Goal: Complete application form: Complete application form

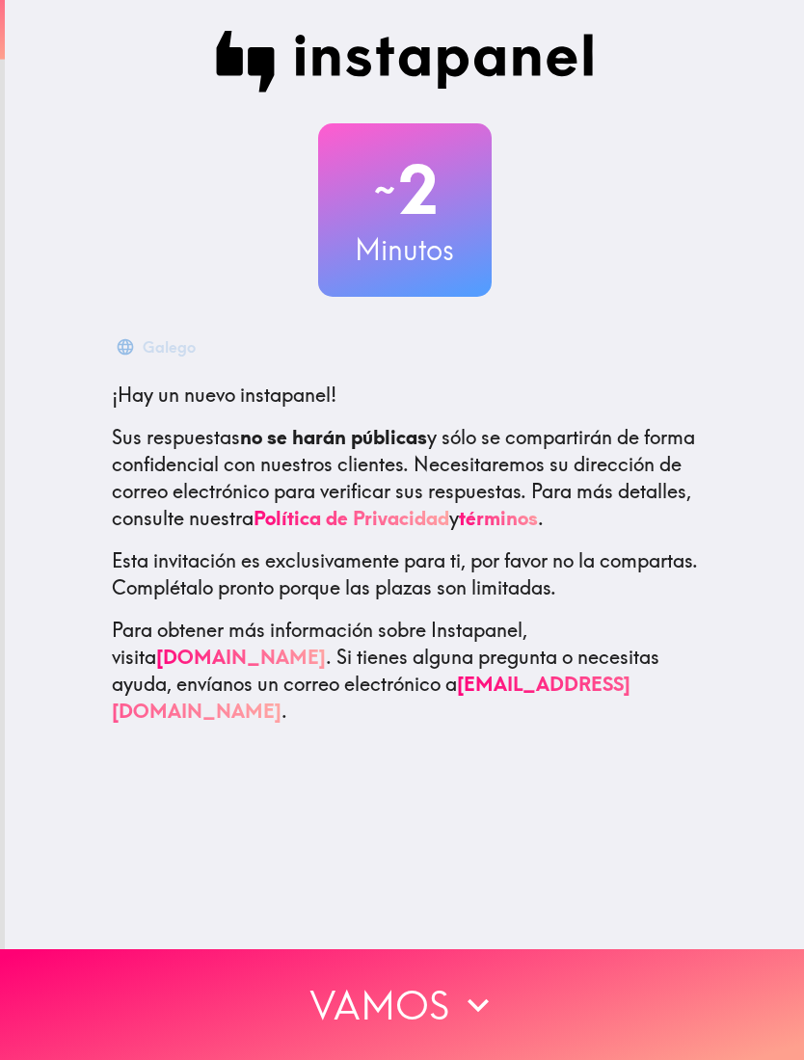
click at [512, 989] on button "Vamos" at bounding box center [402, 1004] width 804 height 111
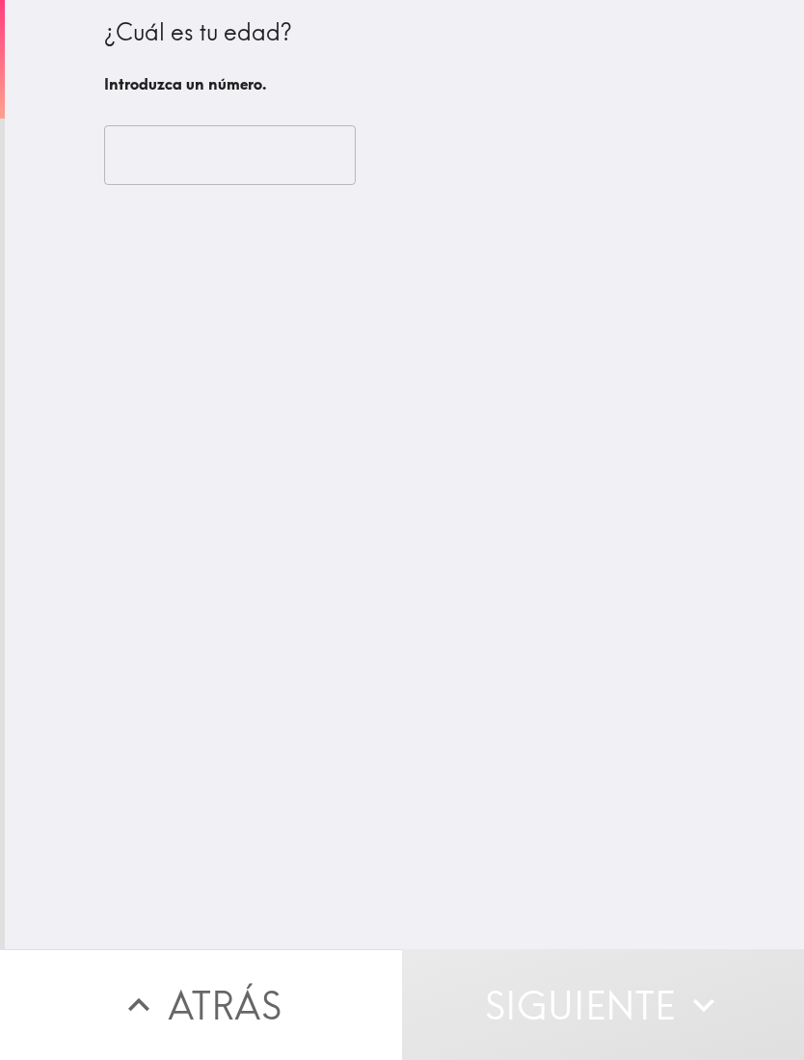
click at [285, 140] on input "number" at bounding box center [230, 155] width 252 height 60
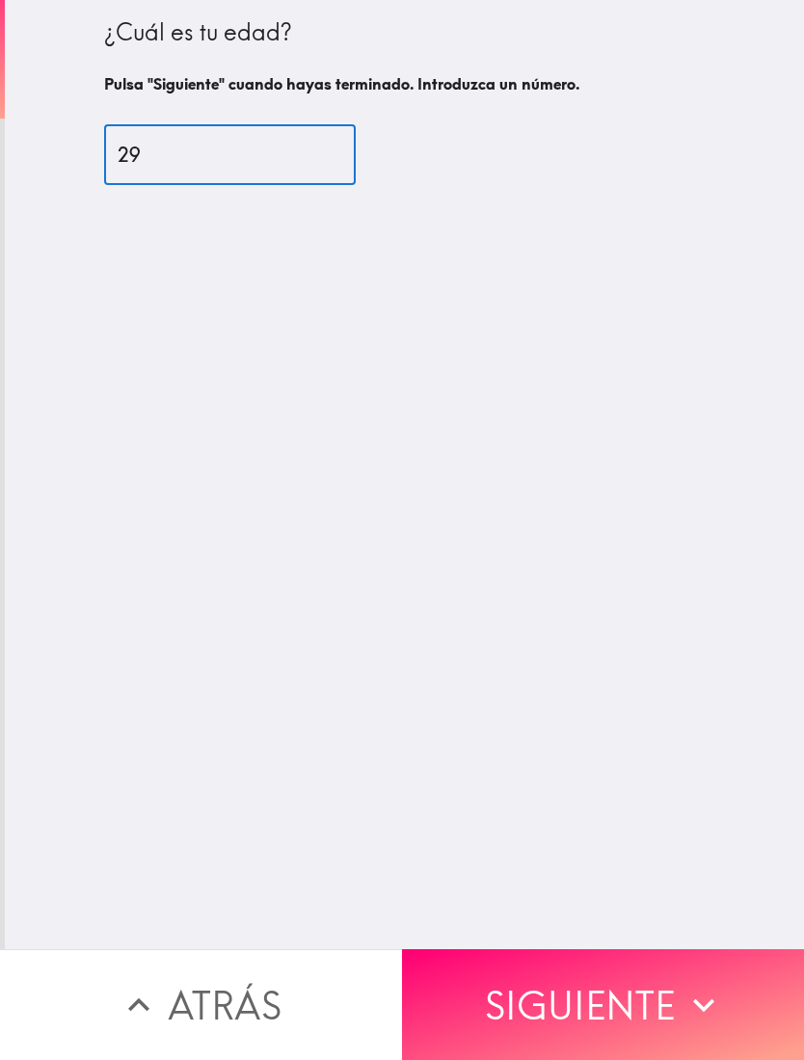
type input "29"
click at [713, 625] on div "¿Cuál es tu edad? Pulsa "Siguiente" cuando hayas terminado. Introduzca un númer…" at bounding box center [404, 474] width 799 height 949
click at [653, 1001] on button "Siguiente" at bounding box center [603, 1004] width 402 height 111
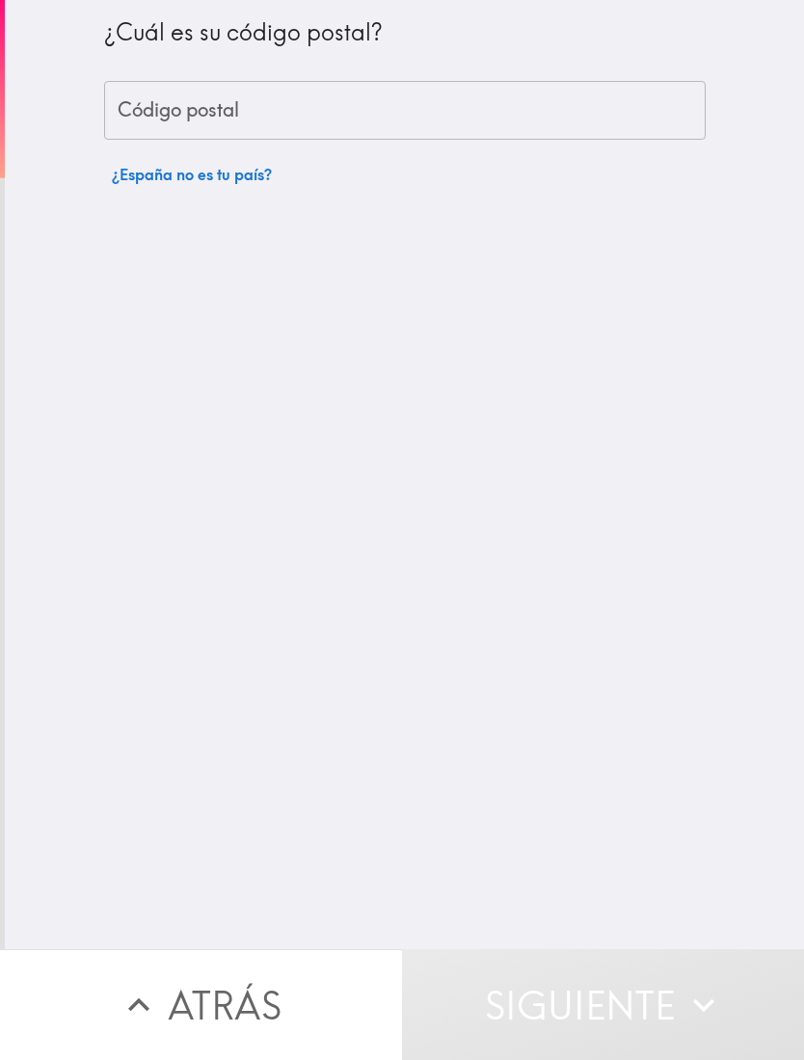
click at [530, 108] on input "Código postal" at bounding box center [404, 111] width 601 height 60
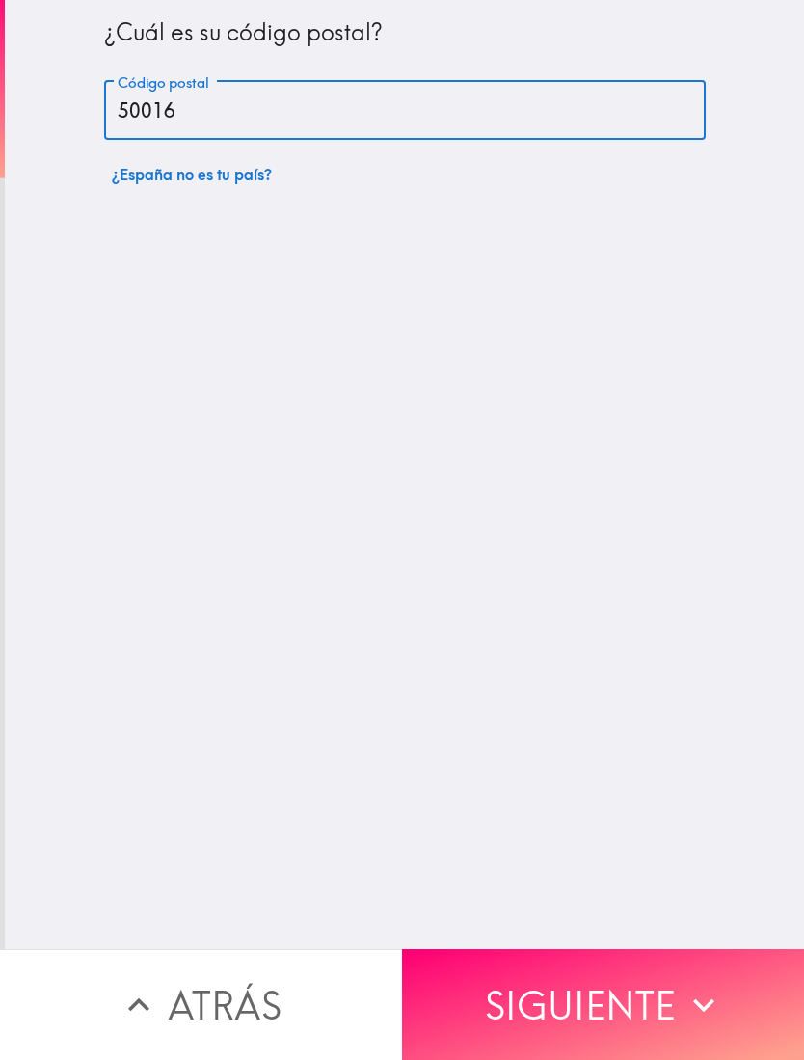
type input "50016"
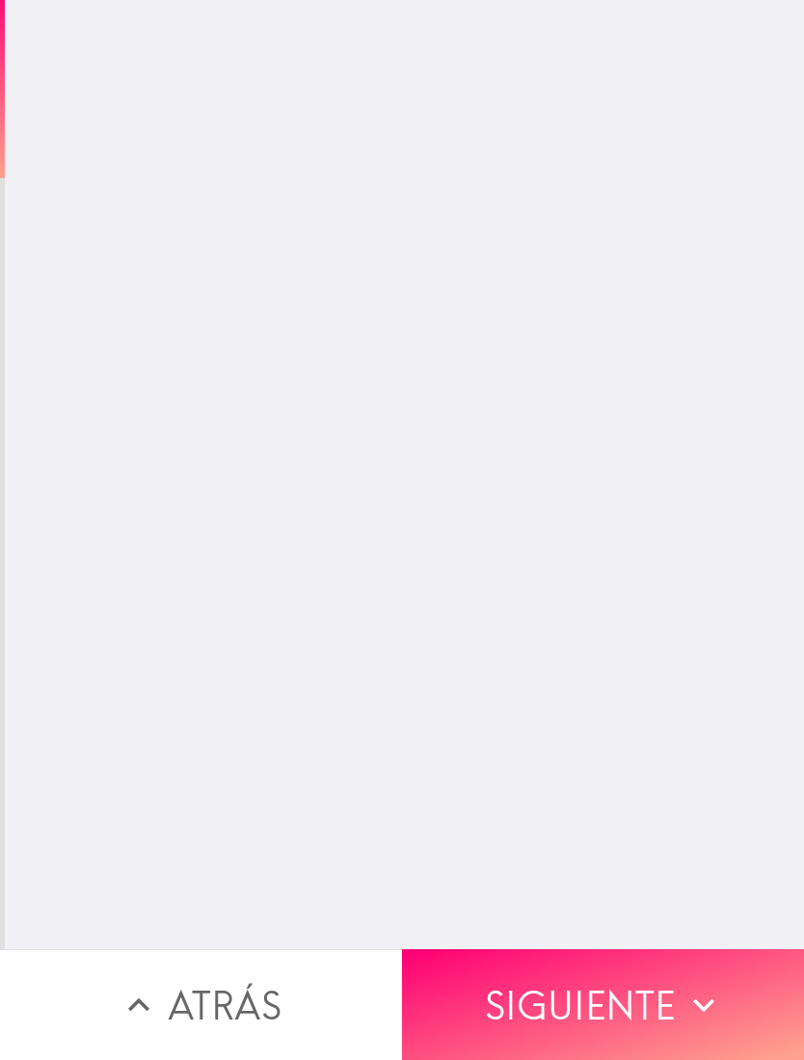
click at [709, 629] on div "¿Cuál es su código postal? Código postal 50016 Código postal ¿España no es tu p…" at bounding box center [404, 474] width 799 height 949
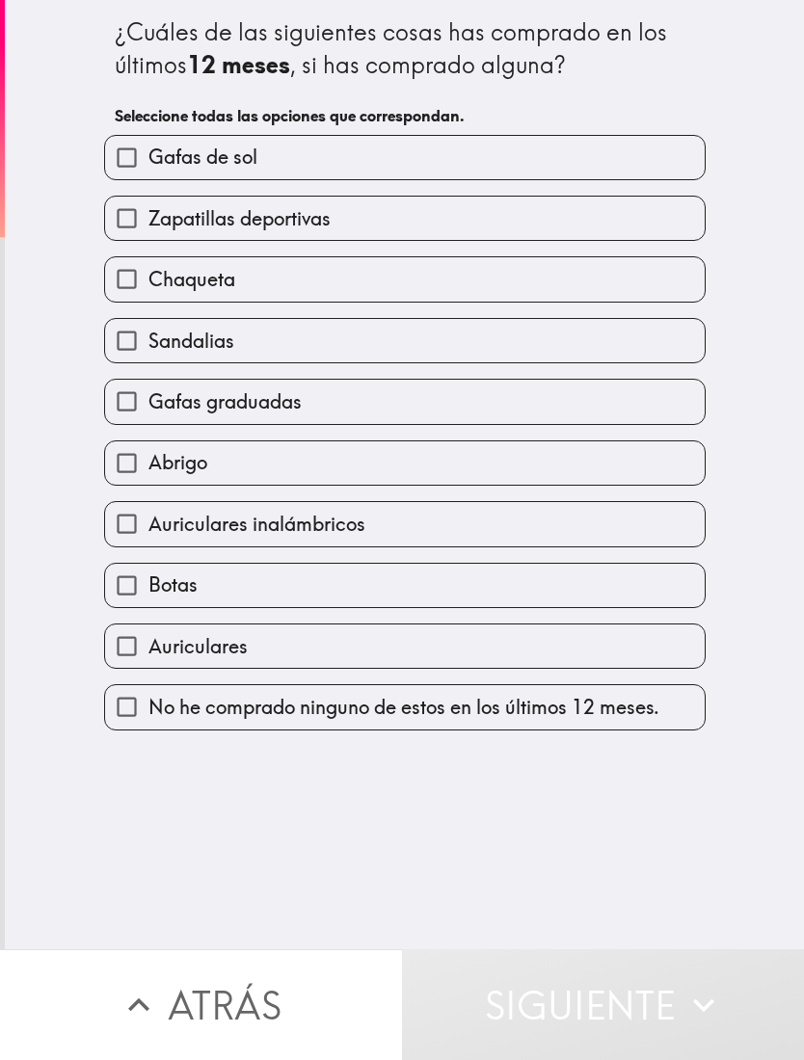
click at [612, 336] on label "Sandalias" at bounding box center [404, 340] width 599 height 43
click at [148, 336] on input "Sandalias" at bounding box center [126, 340] width 43 height 43
checkbox input "true"
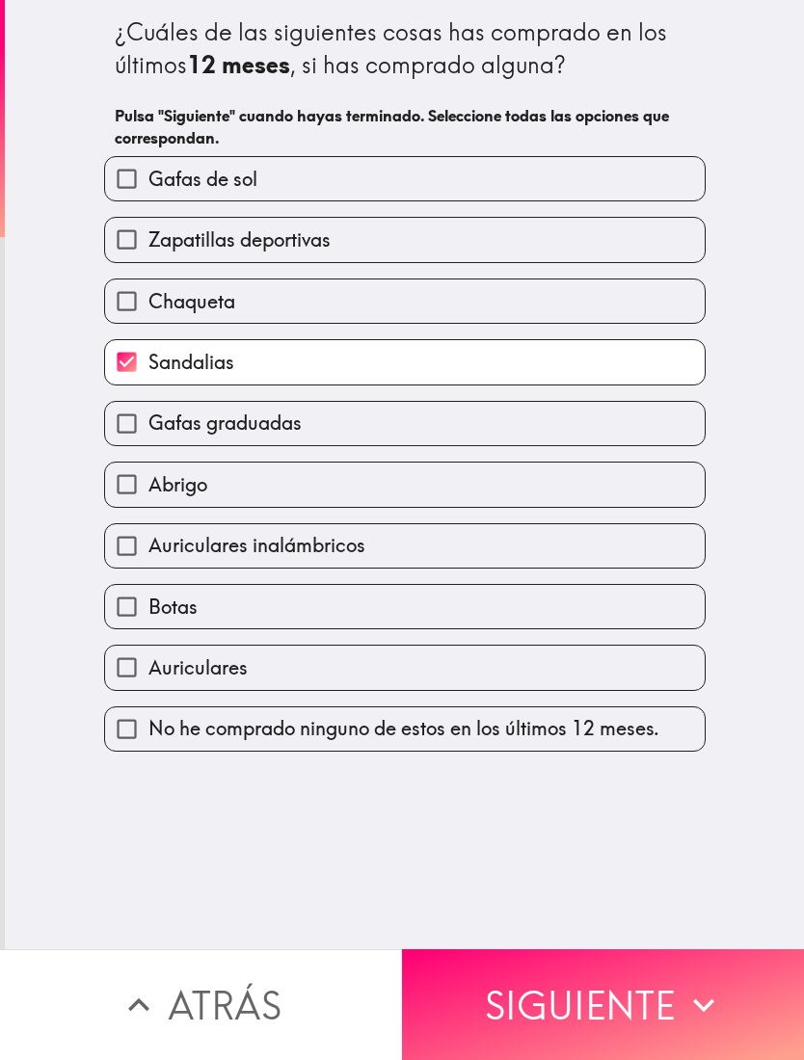
click at [561, 554] on label "Auriculares inalámbricos" at bounding box center [404, 545] width 599 height 43
click at [148, 554] on input "Auriculares inalámbricos" at bounding box center [126, 545] width 43 height 43
checkbox input "true"
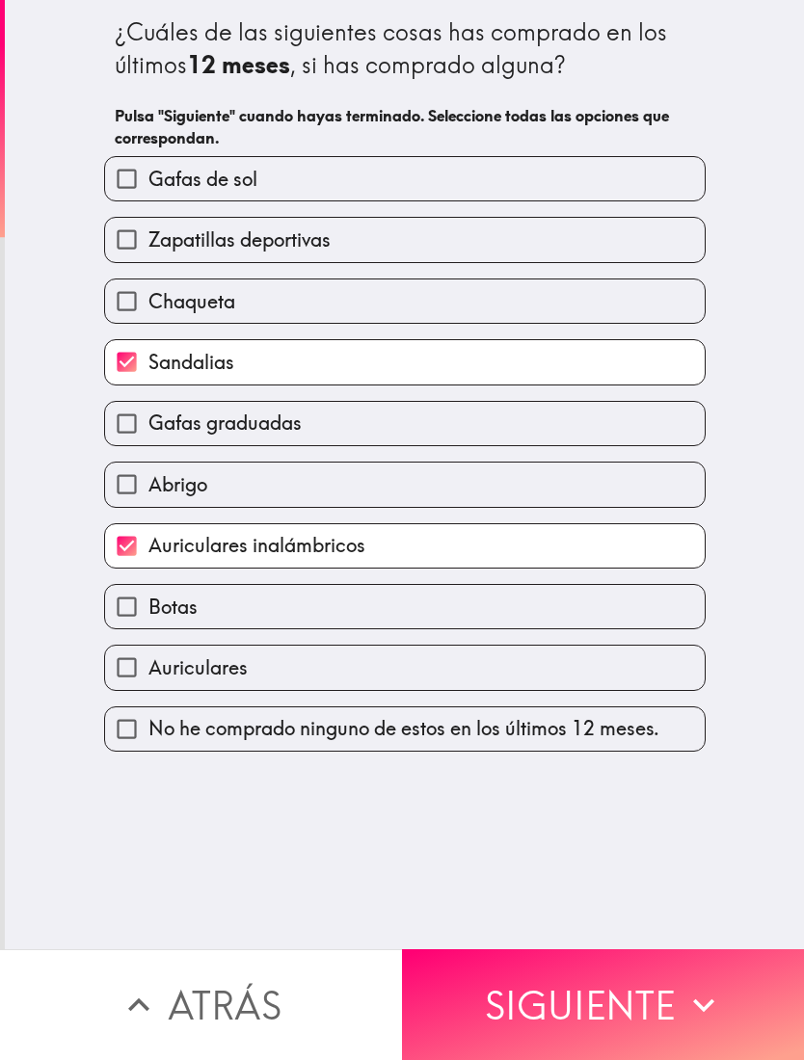
click at [702, 997] on icon "button" at bounding box center [703, 1005] width 42 height 42
